Goal: Task Accomplishment & Management: Manage account settings

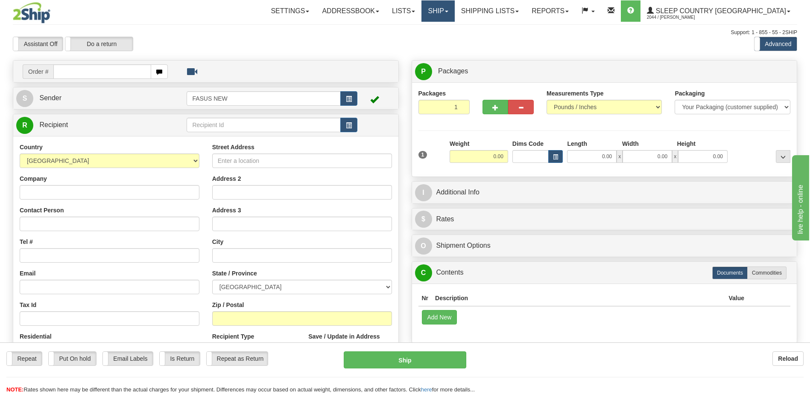
click at [454, 12] on link "Ship" at bounding box center [437, 10] width 33 height 21
drag, startPoint x: 479, startPoint y: 43, endPoint x: 522, endPoint y: 43, distance: 42.7
click at [446, 42] on span "OnHold / Order Queue" at bounding box center [416, 41] width 60 height 7
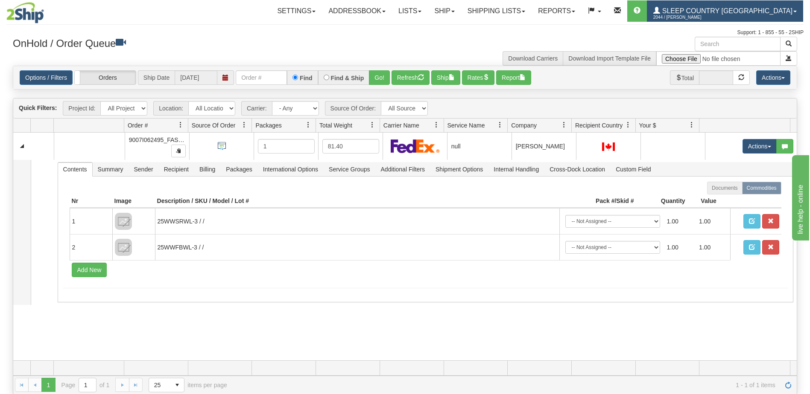
click at [790, 11] on span "Sleep Country [GEOGRAPHIC_DATA]" at bounding box center [726, 10] width 132 height 7
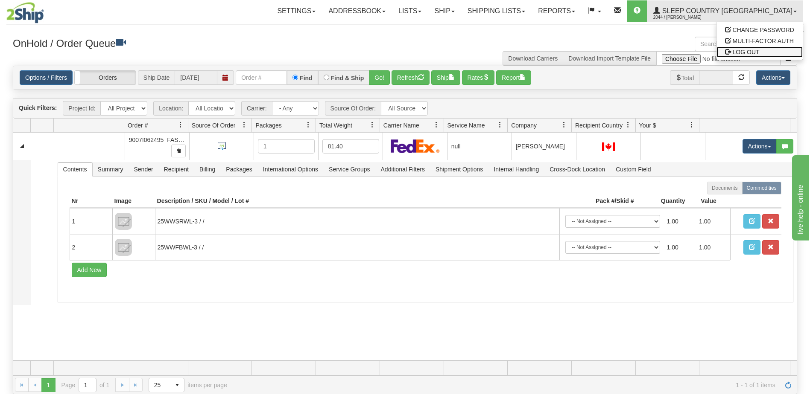
click at [765, 55] on link "LOG OUT" at bounding box center [759, 52] width 86 height 11
